Goal: Task Accomplishment & Management: Use online tool/utility

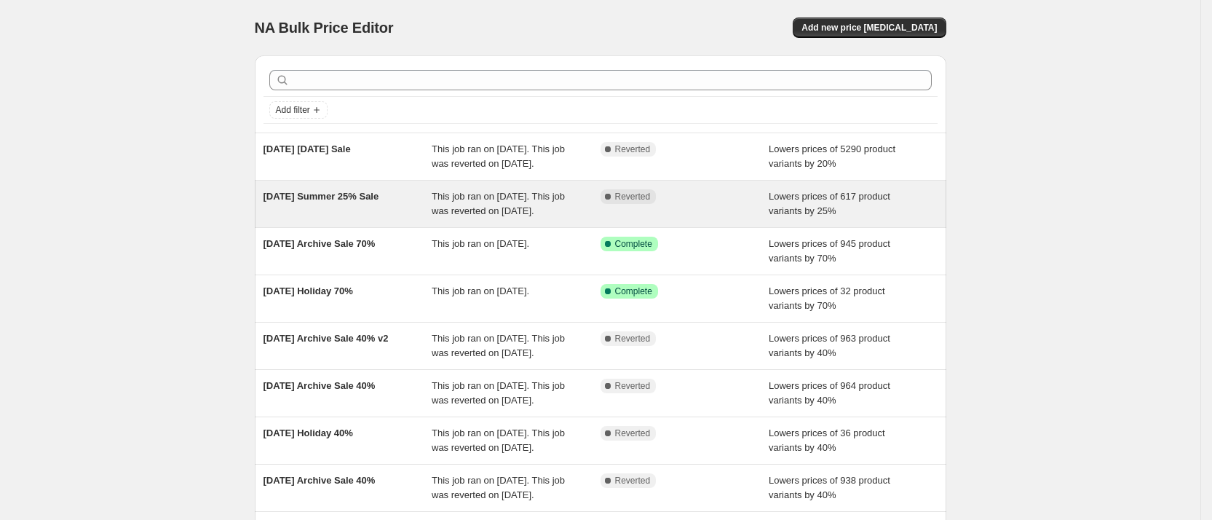
click at [289, 202] on span "[DATE] Summer 25% Sale" at bounding box center [322, 196] width 116 height 11
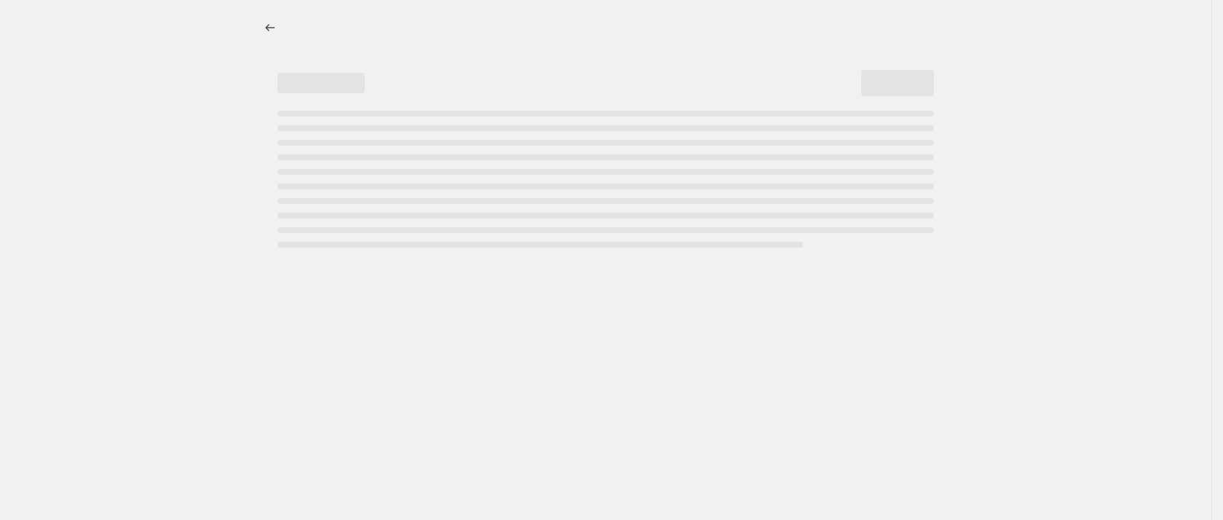
select select "percentage"
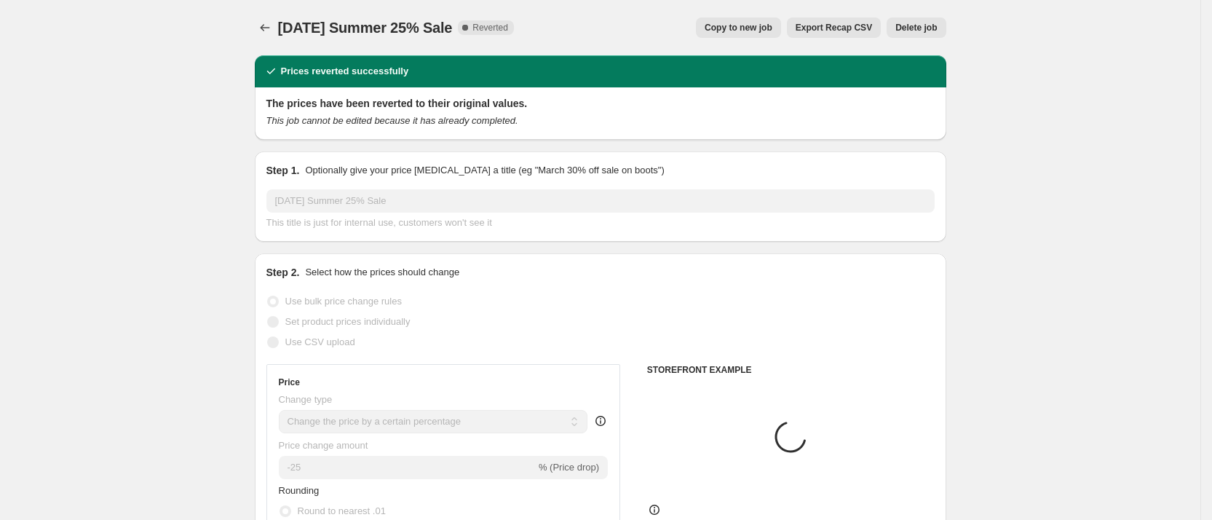
select select "collection"
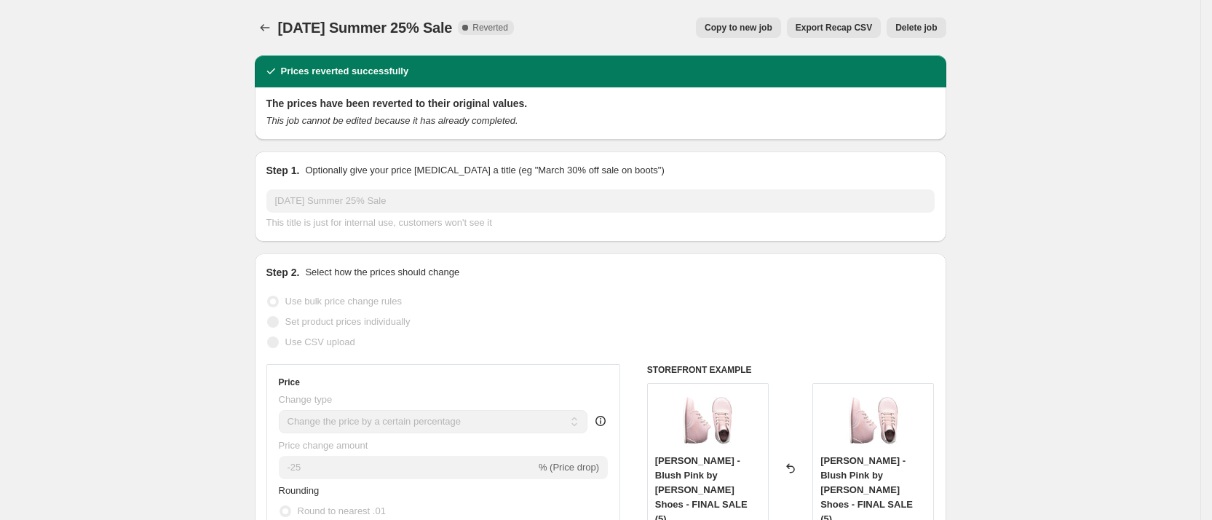
click at [748, 25] on span "Copy to new job" at bounding box center [739, 28] width 68 height 12
select select "percentage"
select select "collection"
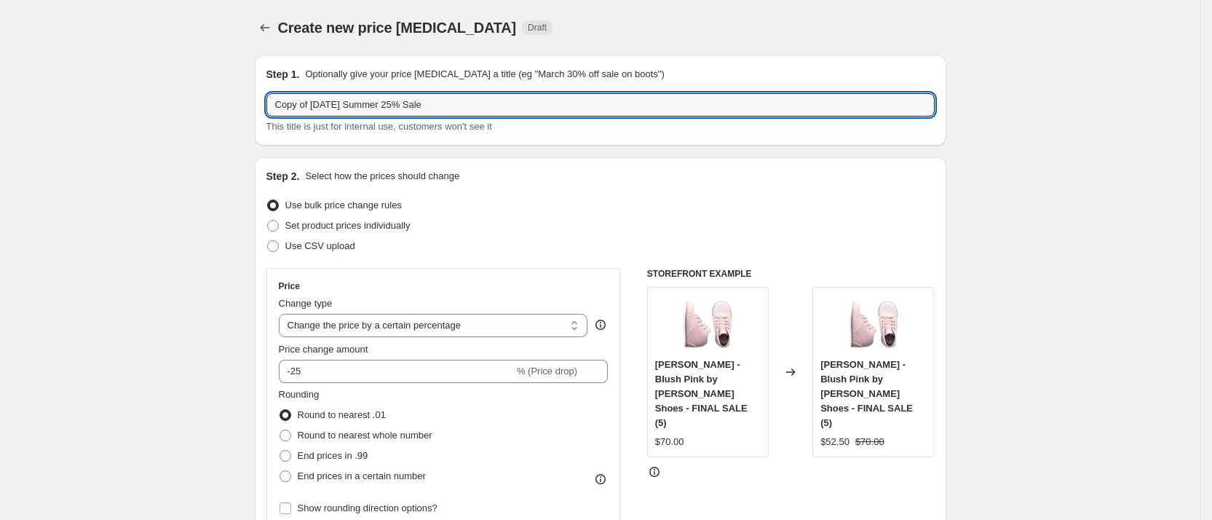
drag, startPoint x: 316, startPoint y: 108, endPoint x: 197, endPoint y: 90, distance: 120.1
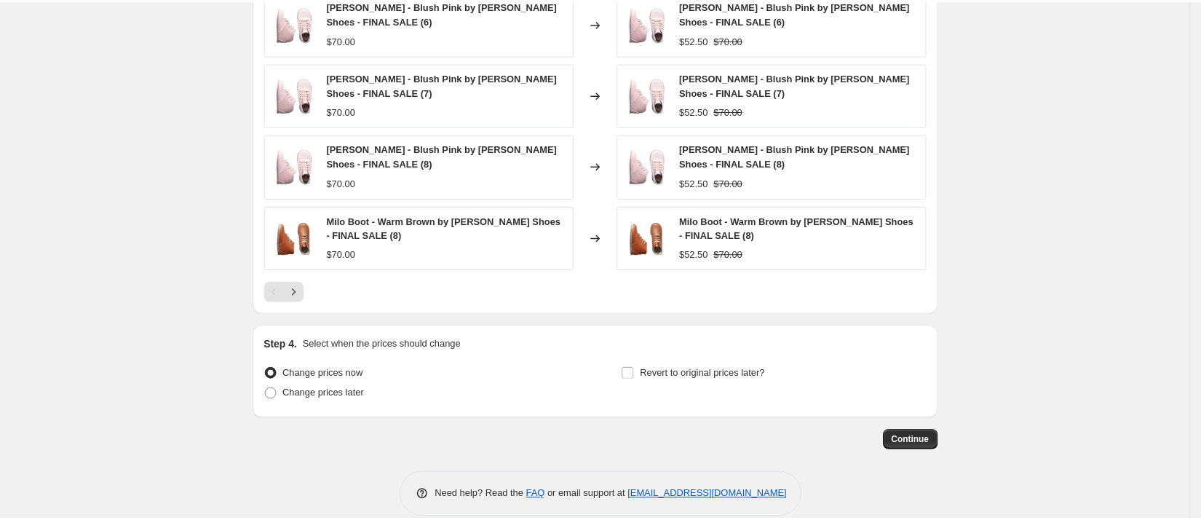
scroll to position [1123, 0]
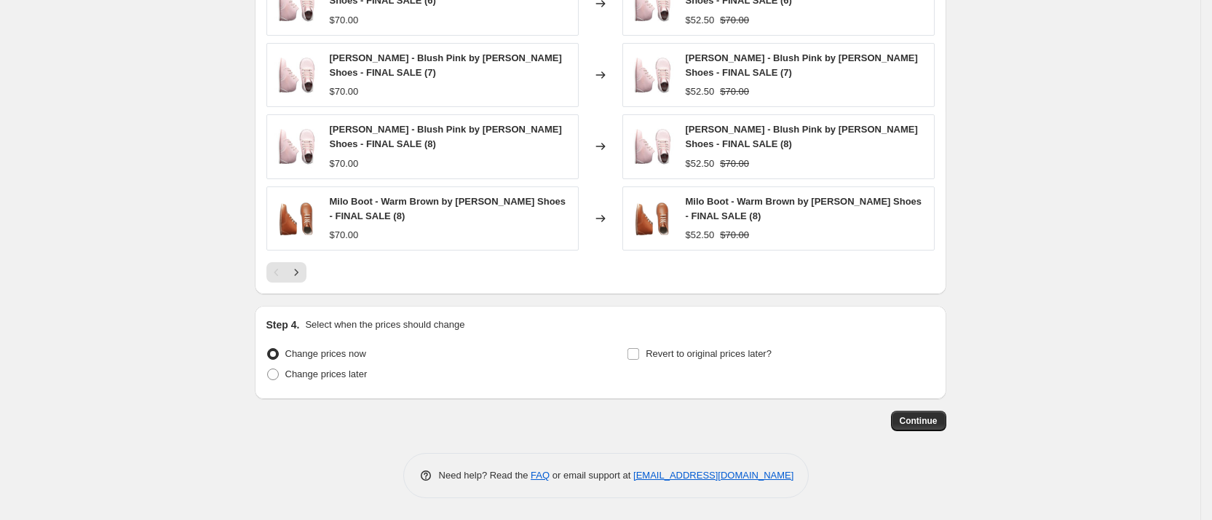
type input "[DATE] Summer 25% Sale"
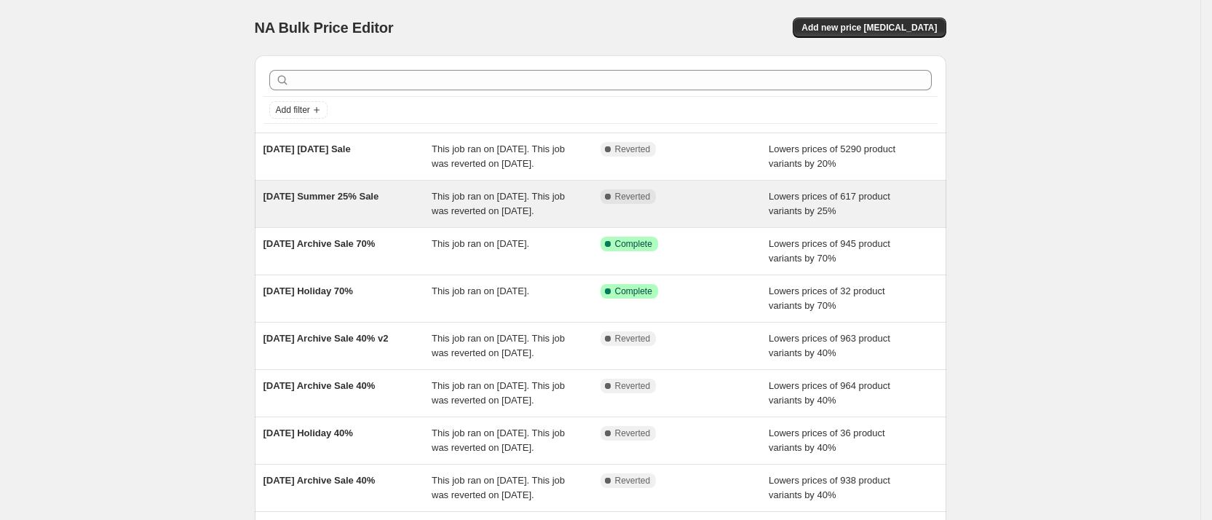
click at [329, 217] on div "[DATE] Summer 25% Sale" at bounding box center [348, 203] width 169 height 29
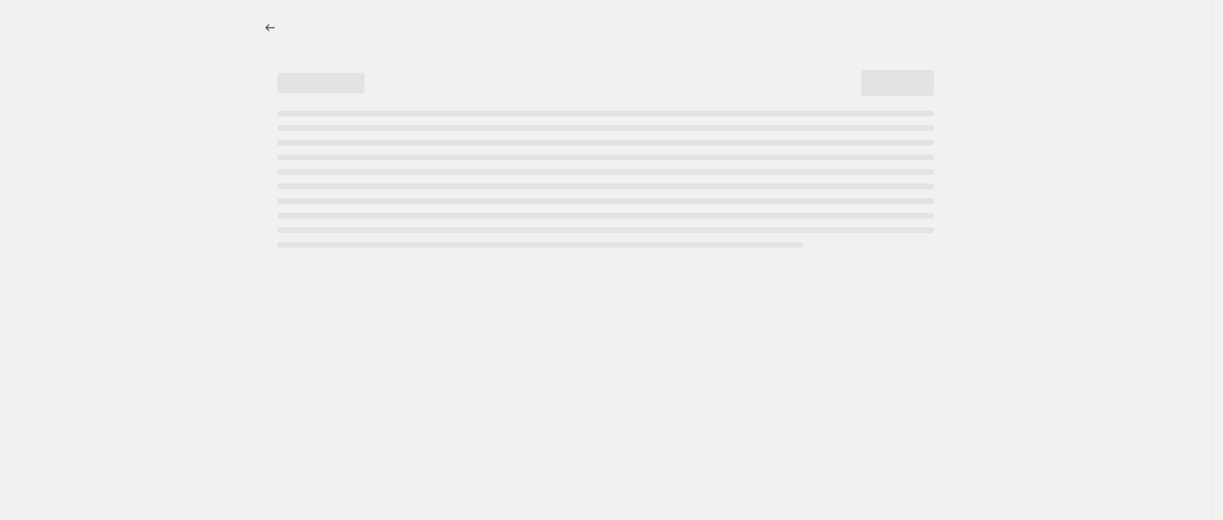
select select "percentage"
select select "collection"
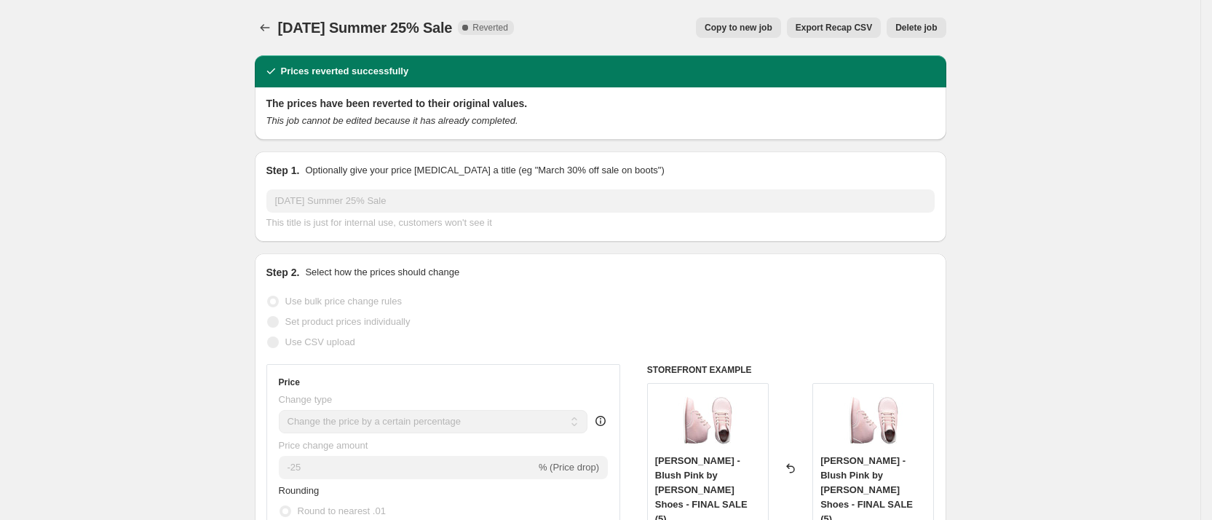
click at [745, 25] on span "Copy to new job" at bounding box center [739, 28] width 68 height 12
select select "percentage"
select select "collection"
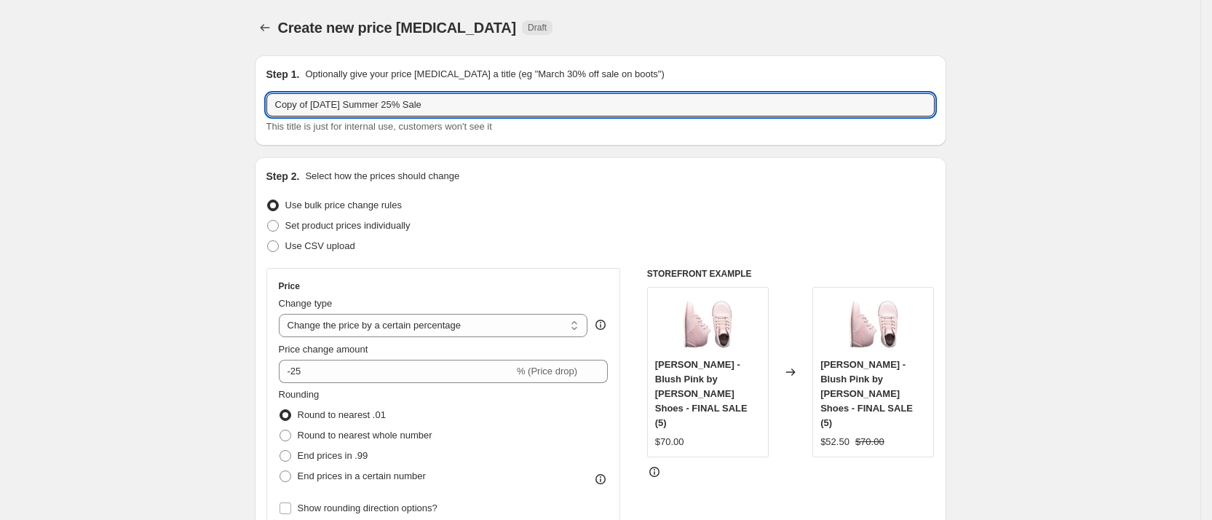
drag, startPoint x: 332, startPoint y: 103, endPoint x: 221, endPoint y: 90, distance: 111.4
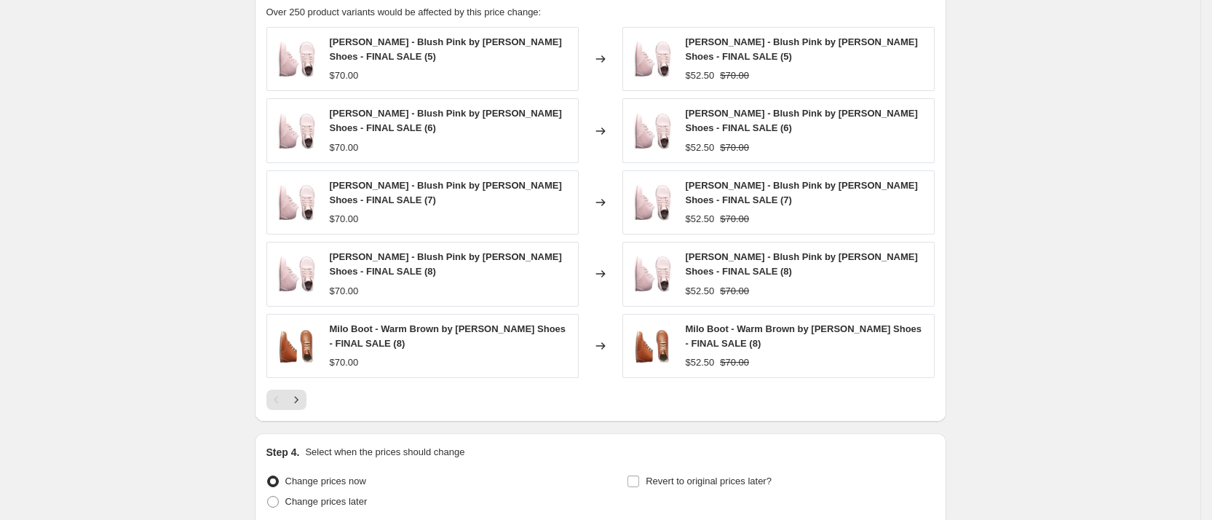
scroll to position [1123, 0]
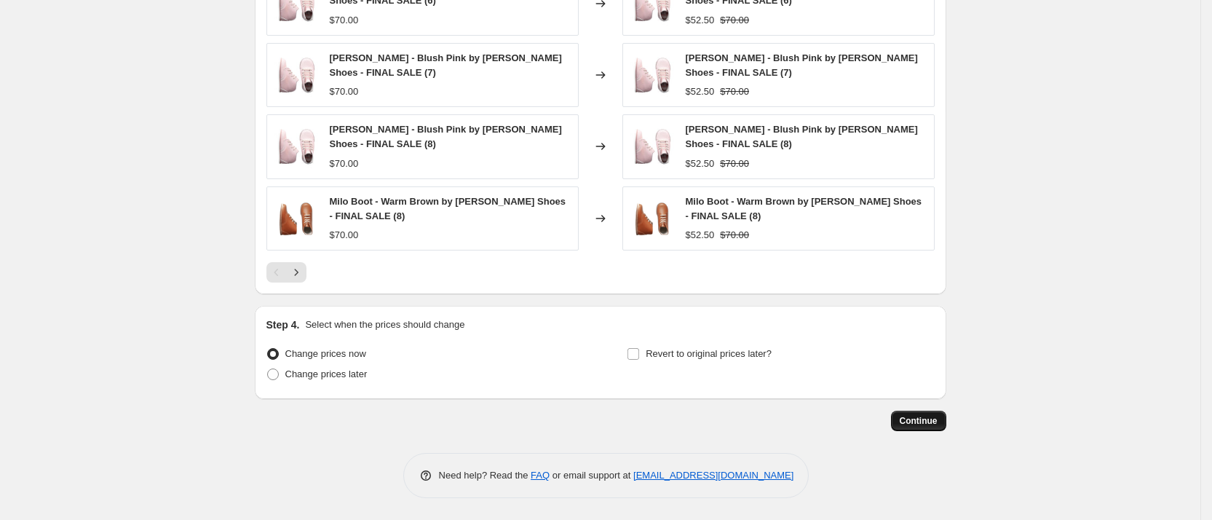
type input "[DATE] Summer 25% Sale"
click at [935, 419] on span "Continue" at bounding box center [919, 421] width 38 height 12
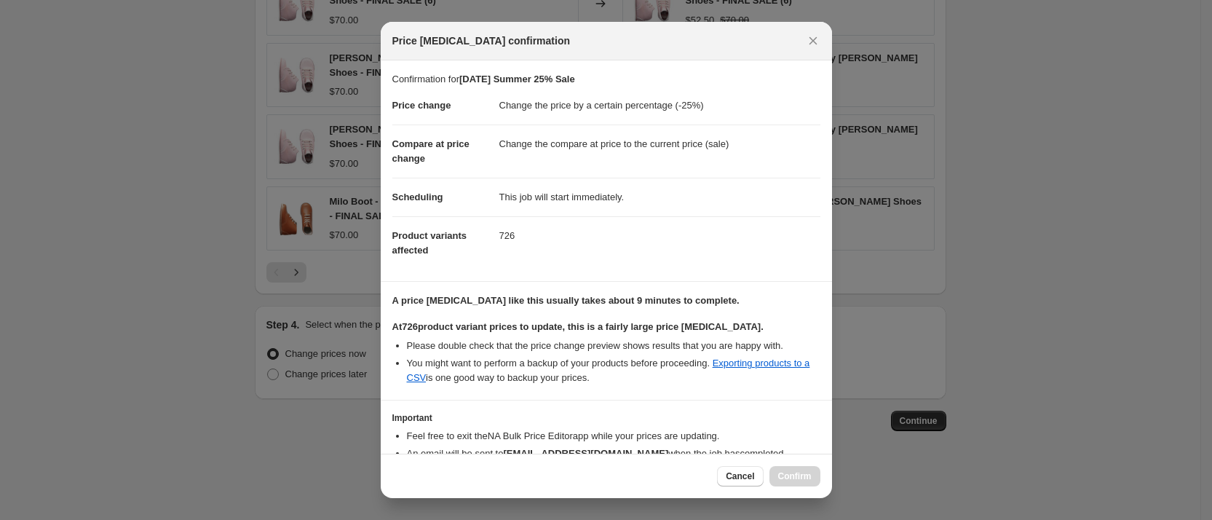
scroll to position [84, 0]
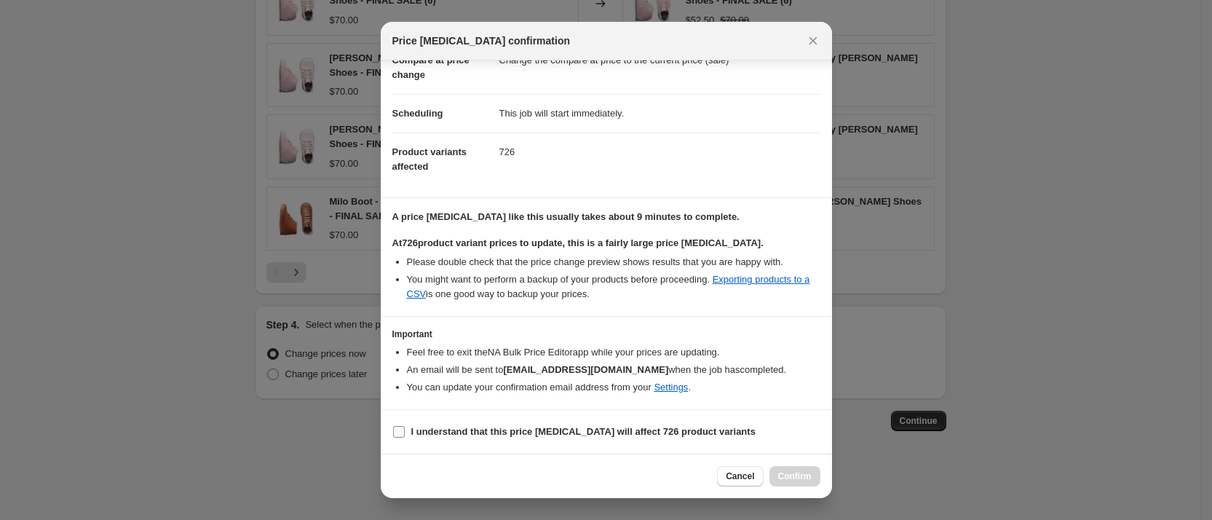
click at [397, 427] on input "I understand that this price change job will affect 726 product variants" at bounding box center [399, 432] width 12 height 12
checkbox input "true"
click at [803, 476] on span "Confirm" at bounding box center [794, 476] width 33 height 12
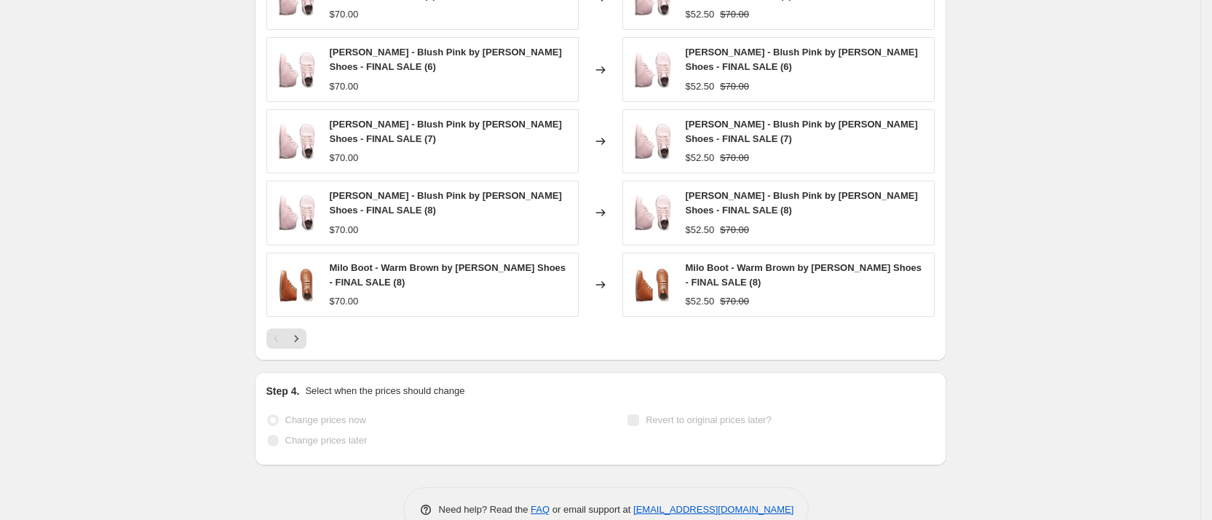
scroll to position [1161, 0]
